Goal: Task Accomplishment & Management: Use online tool/utility

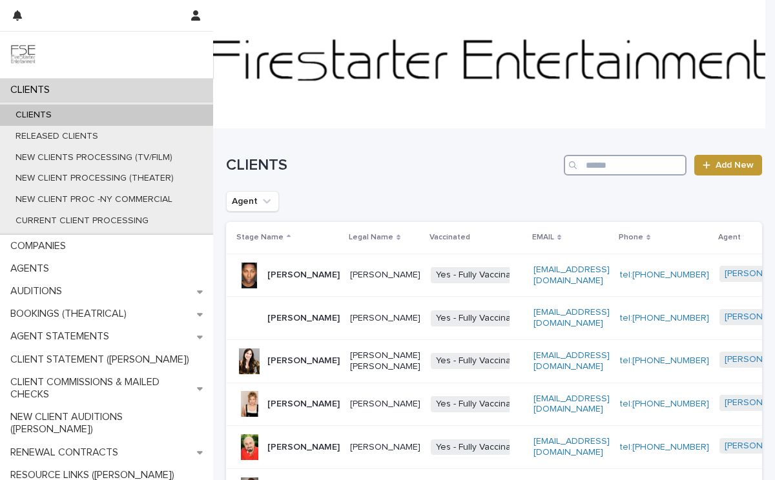
click at [617, 167] on input "Search" at bounding box center [625, 165] width 123 height 21
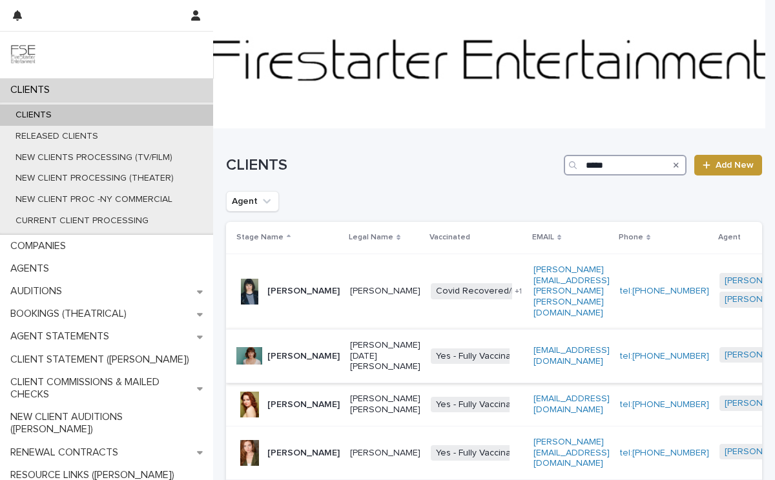
type input "*****"
click at [292, 354] on div "[PERSON_NAME]" at bounding box center [303, 356] width 72 height 21
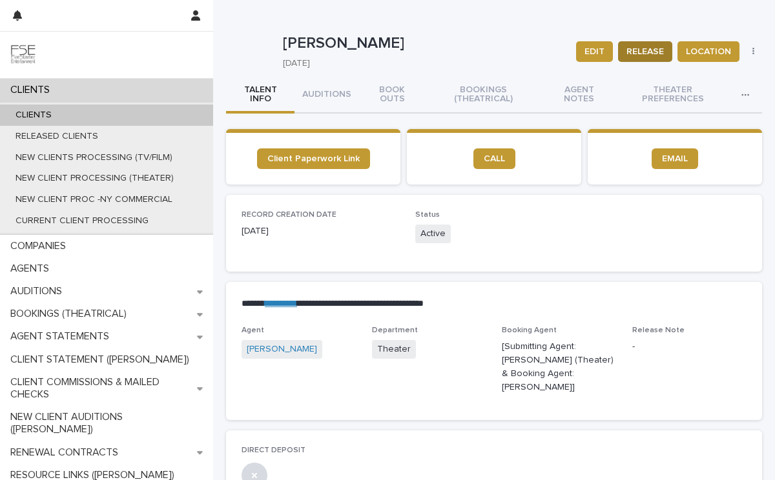
click at [626, 50] on span "RELEASE" at bounding box center [644, 51] width 37 height 13
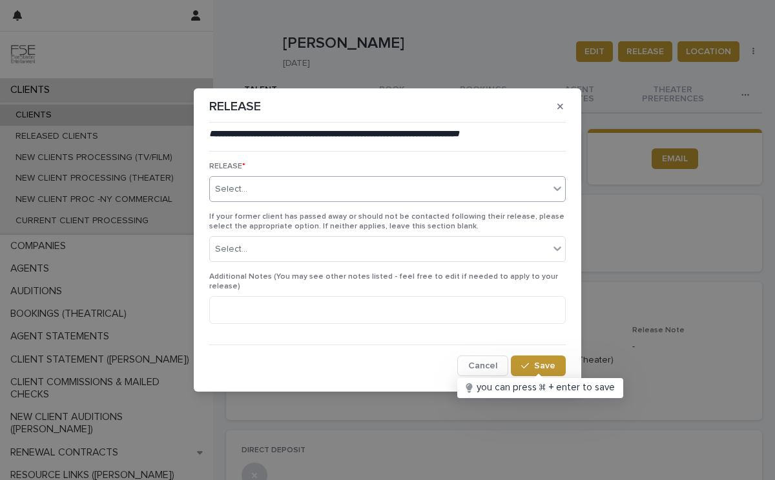
click at [303, 187] on div "Select..." at bounding box center [379, 189] width 339 height 21
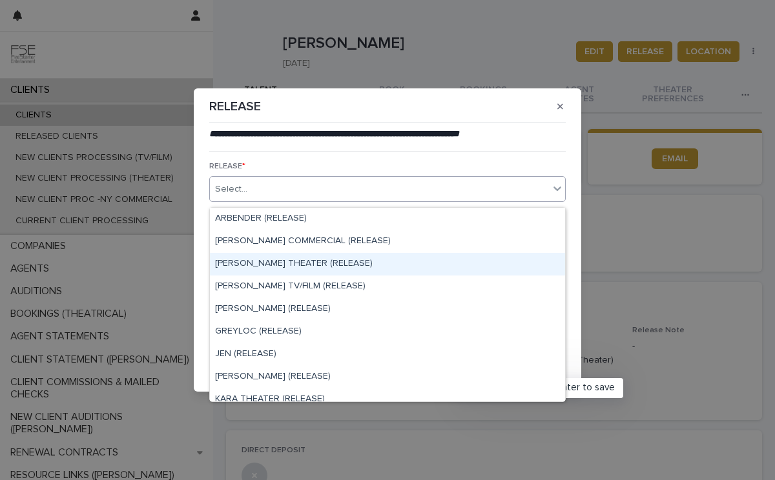
click at [315, 262] on div "[PERSON_NAME] THEATER (RELEASE)" at bounding box center [387, 264] width 355 height 23
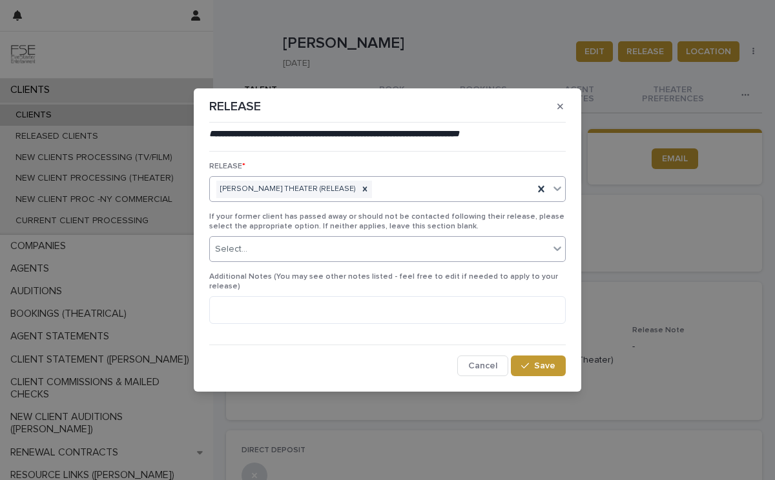
click at [415, 258] on div "Select..." at bounding box center [379, 249] width 339 height 21
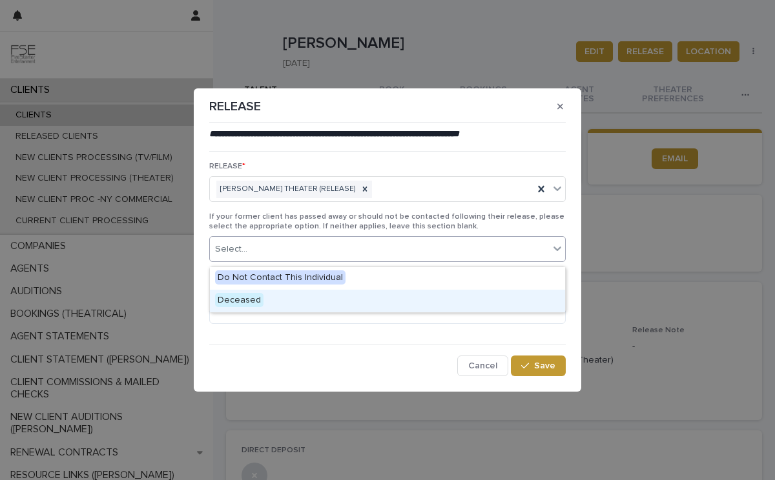
click at [394, 343] on div "**********" at bounding box center [387, 252] width 356 height 249
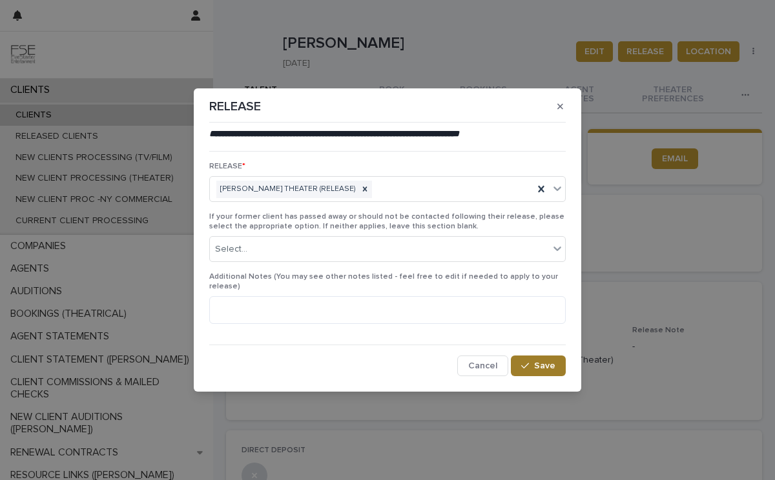
click at [545, 363] on span "Save" at bounding box center [544, 365] width 21 height 9
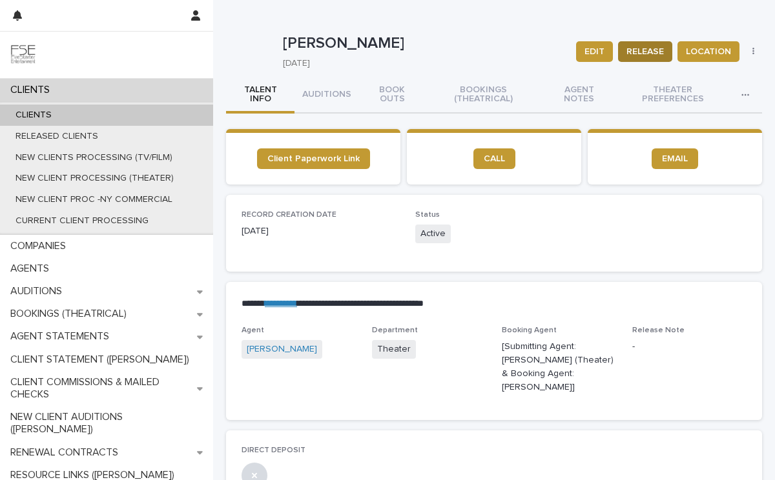
click at [628, 52] on span "RELEASE" at bounding box center [644, 51] width 37 height 13
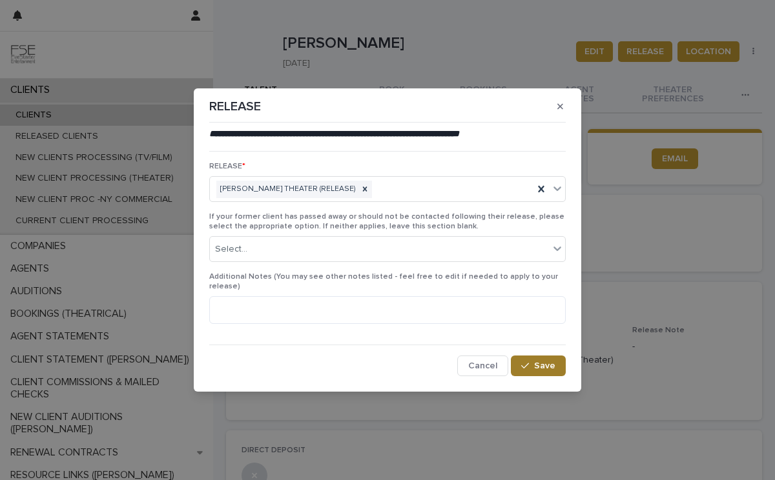
click at [542, 365] on span "Save" at bounding box center [544, 365] width 21 height 9
